Goal: Task Accomplishment & Management: Complete application form

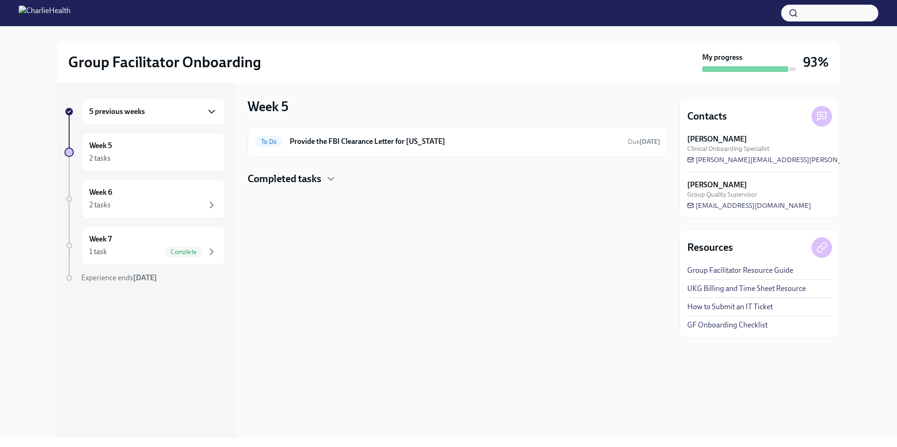
click at [217, 108] on icon "button" at bounding box center [211, 111] width 11 height 11
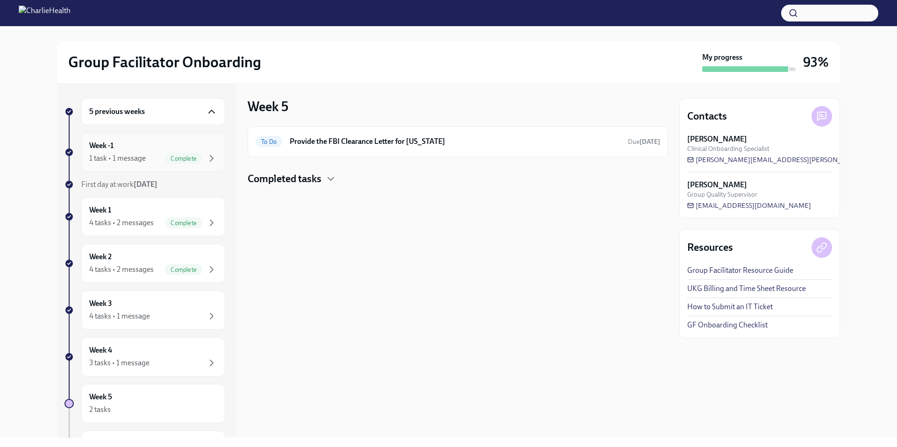
click at [185, 152] on div "Week -1 1 task • 1 message Complete" at bounding box center [153, 152] width 128 height 23
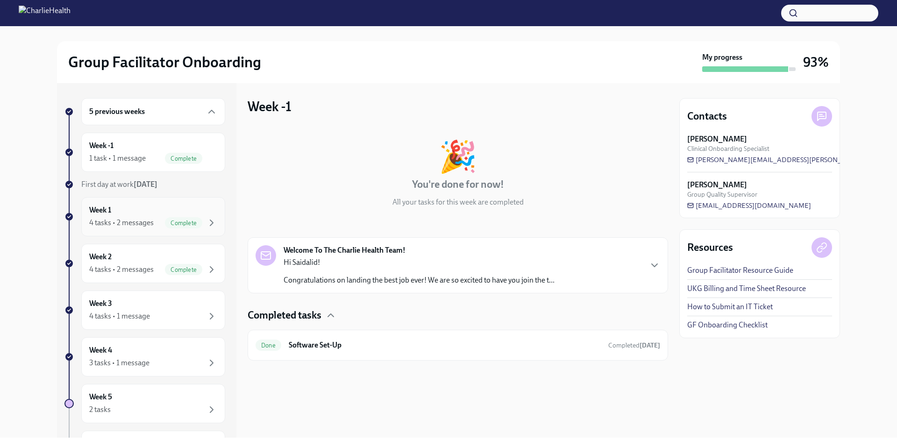
click at [186, 220] on span "Complete" at bounding box center [183, 223] width 37 height 7
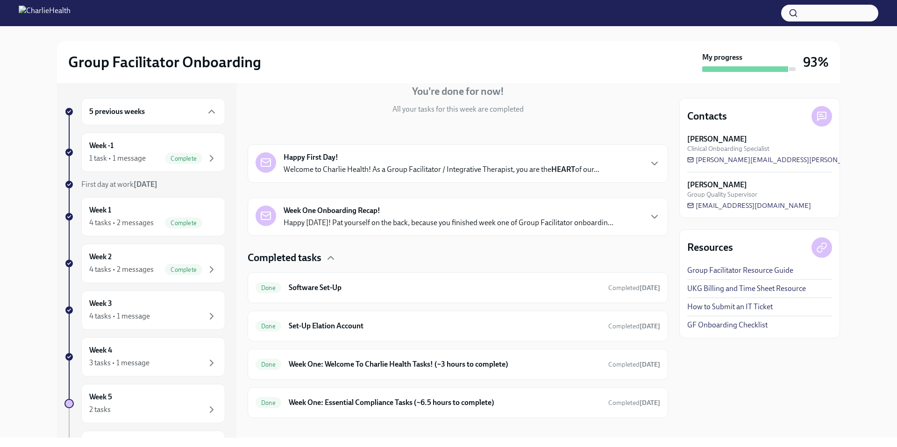
scroll to position [103, 0]
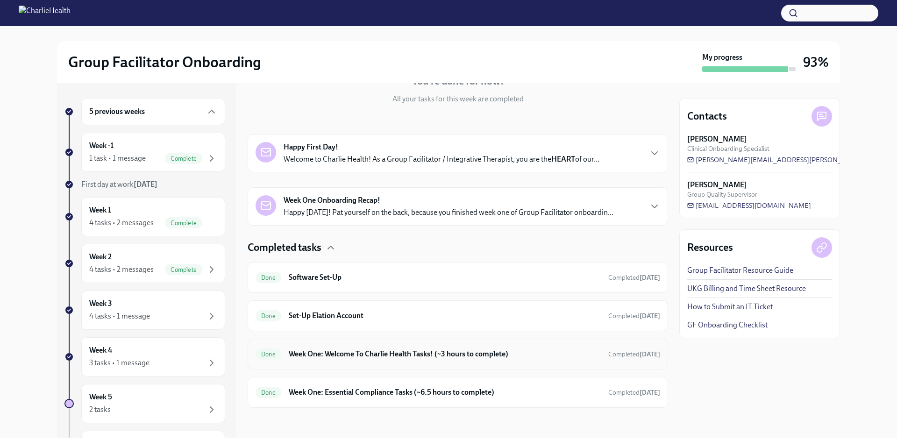
click at [455, 351] on h6 "Week One: Welcome To Charlie Health Tasks! (~3 hours to complete)" at bounding box center [445, 354] width 312 height 10
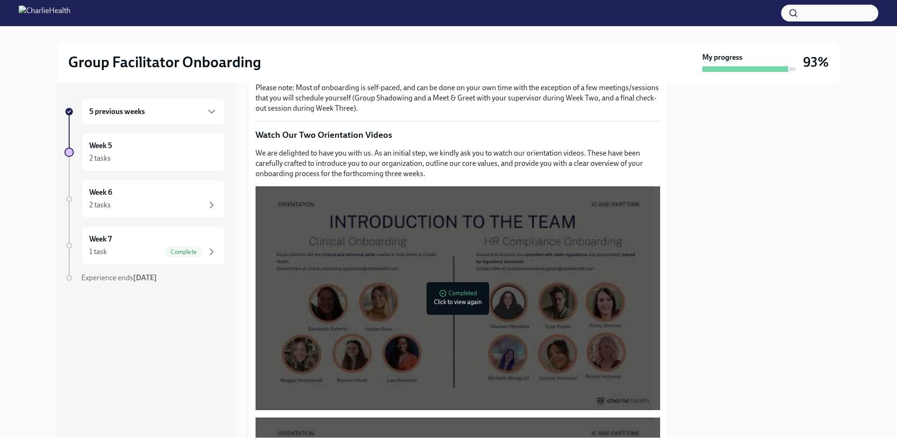
scroll to position [399, 0]
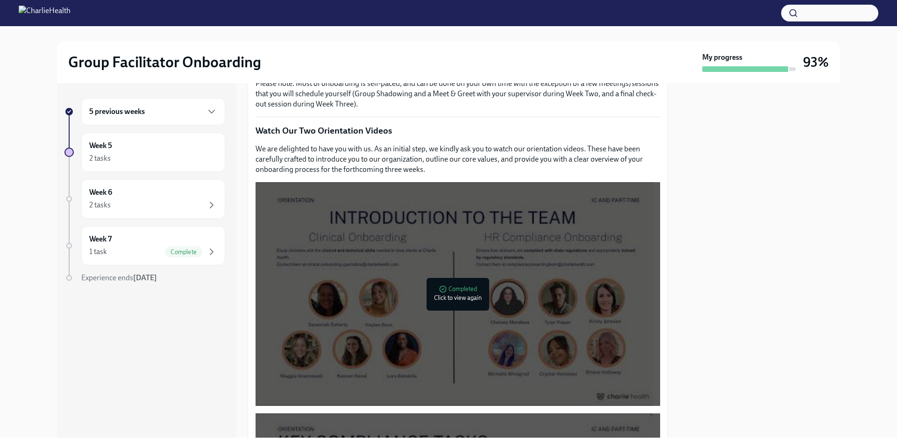
click at [714, 233] on div at bounding box center [759, 260] width 161 height 355
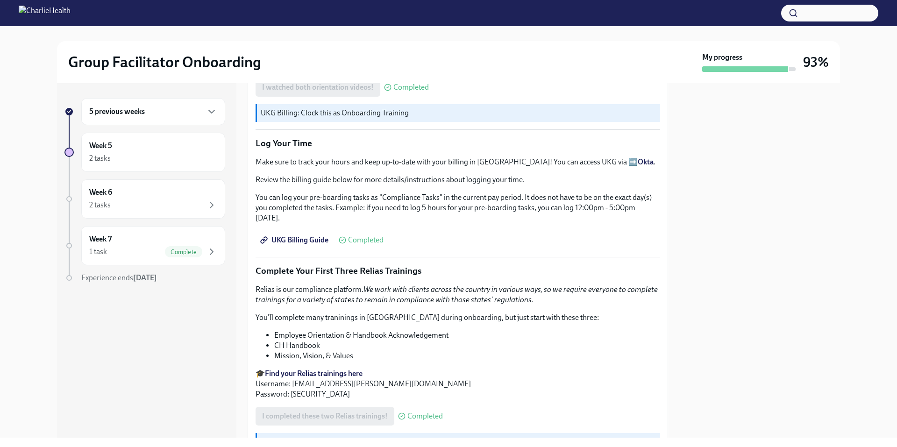
scroll to position [970, 0]
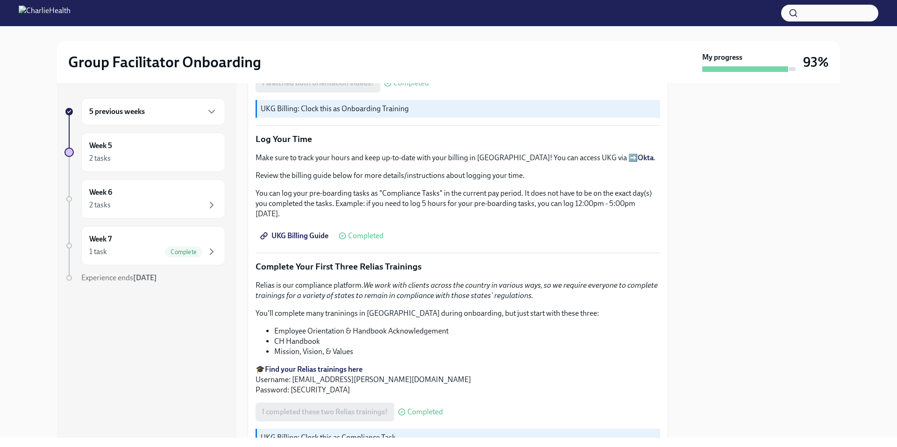
click at [673, 349] on div "5 previous weeks Week 5 2 tasks Week 6 2 tasks Week 7 1 task Complete Experienc…" at bounding box center [448, 260] width 783 height 355
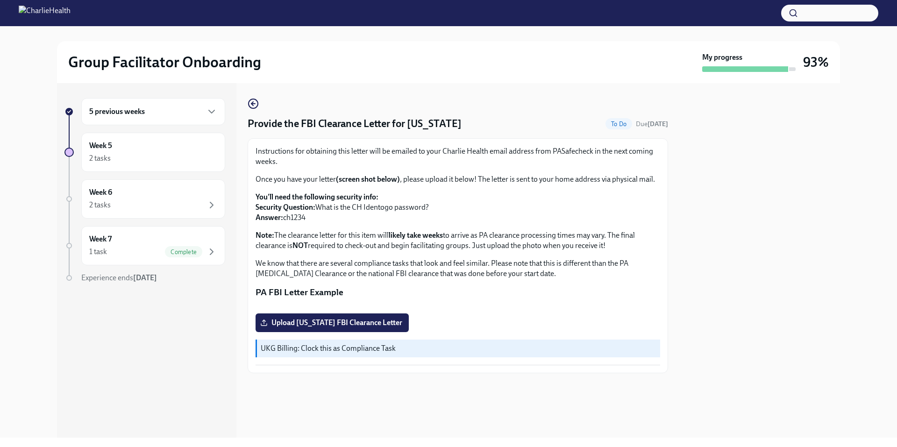
scroll to position [108, 0]
click at [363, 332] on label "Upload [US_STATE] FBI Clearance Letter" at bounding box center [332, 322] width 153 height 19
click at [0, 0] on input "Upload [US_STATE] FBI Clearance Letter" at bounding box center [0, 0] width 0 height 0
click at [394, 365] on div "Instructions for obtaining this letter will be emailed to your Charlie Health e…" at bounding box center [458, 255] width 405 height 219
